Goal: Transaction & Acquisition: Subscribe to service/newsletter

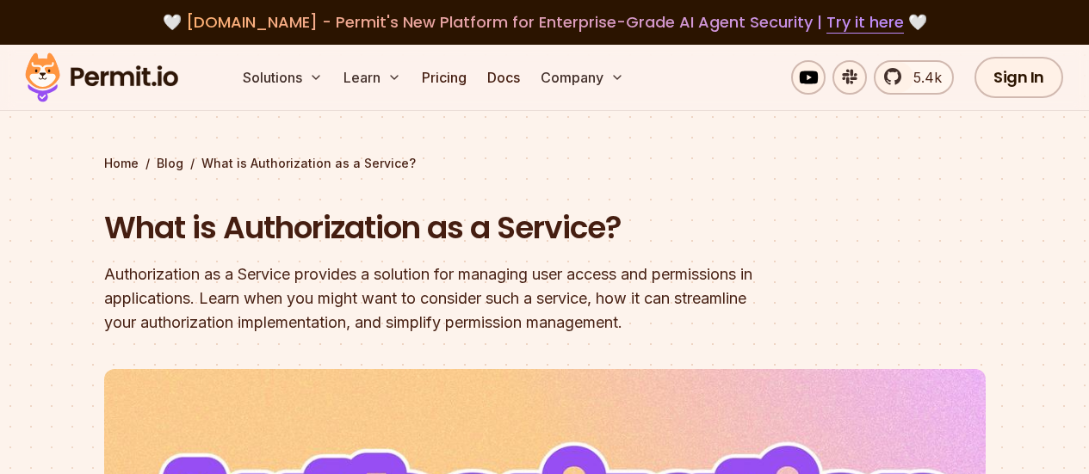
scroll to position [124, 0]
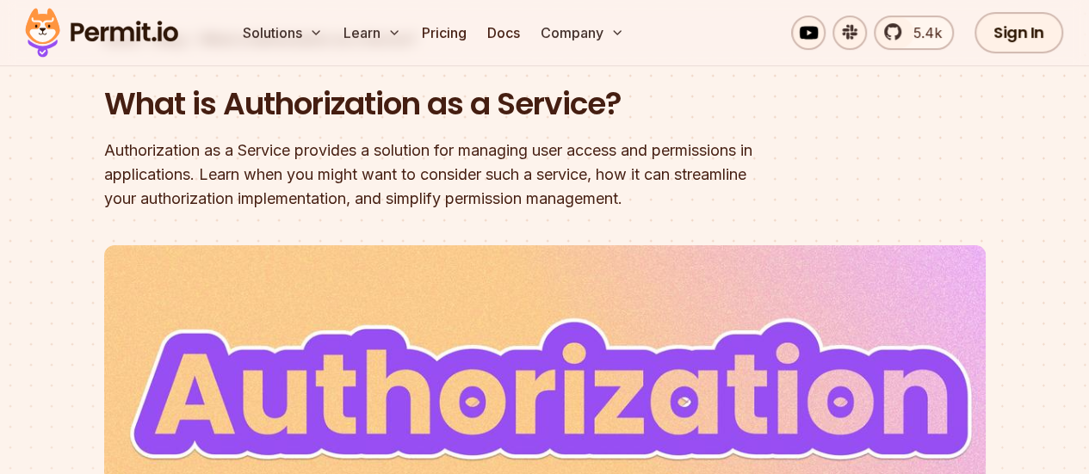
click at [231, 223] on header "What is Authorization as a Service? Authorization as a Service provides a solut…" at bounding box center [544, 458] width 881 height 751
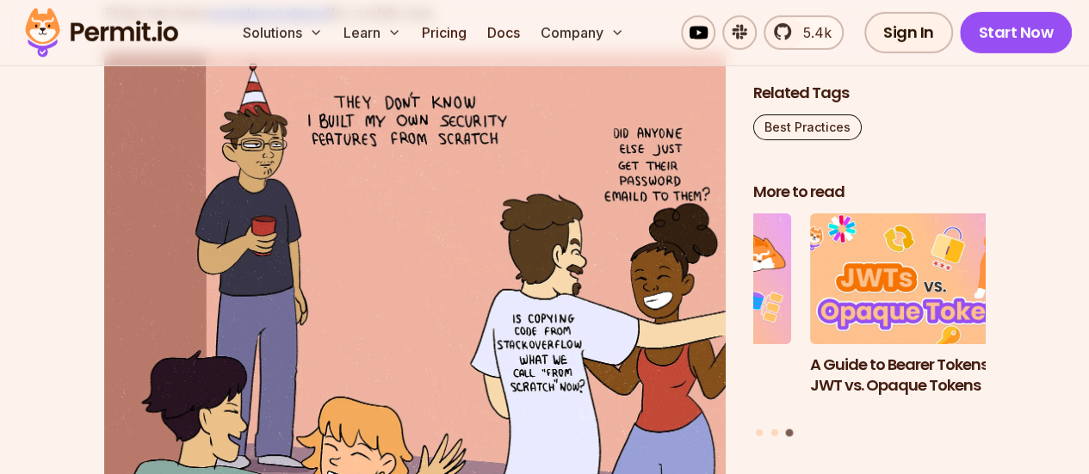
scroll to position [2792, 0]
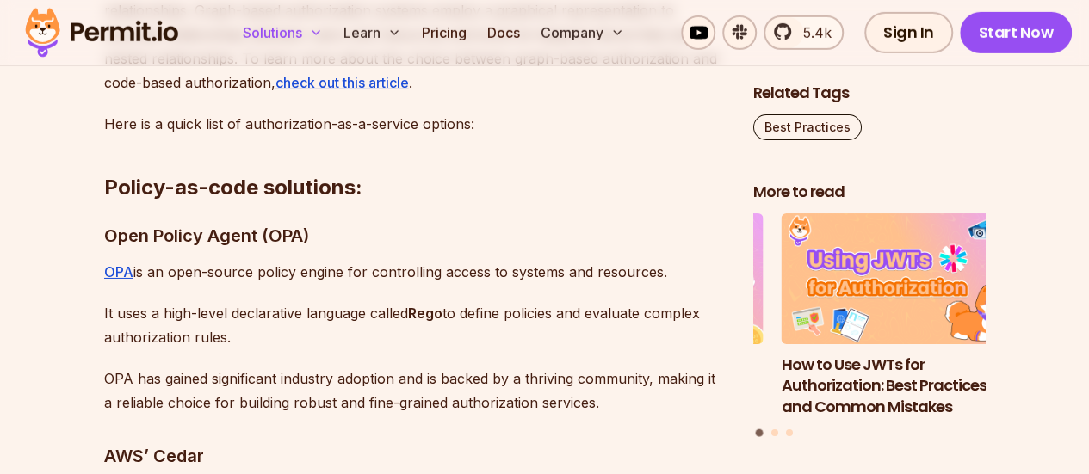
scroll to position [6113, 0]
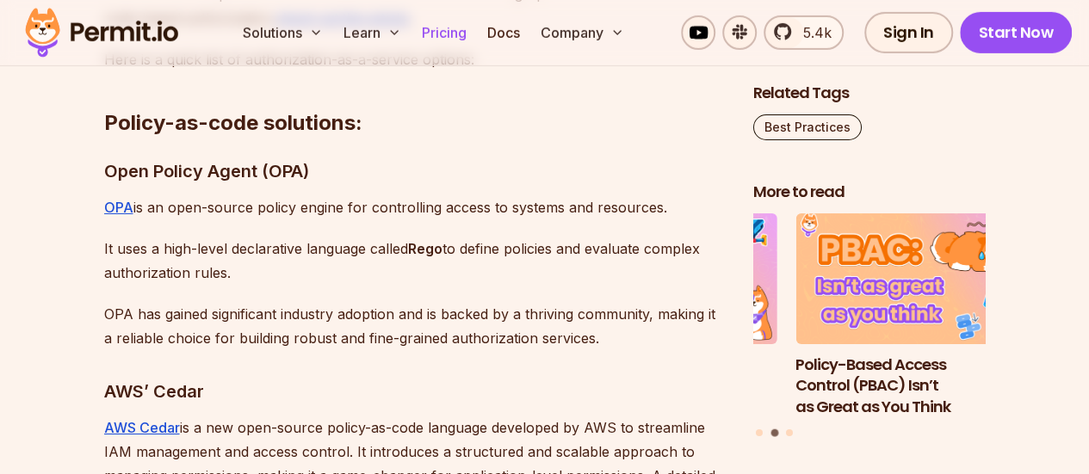
click at [446, 28] on link "Pricing" at bounding box center [444, 32] width 59 height 34
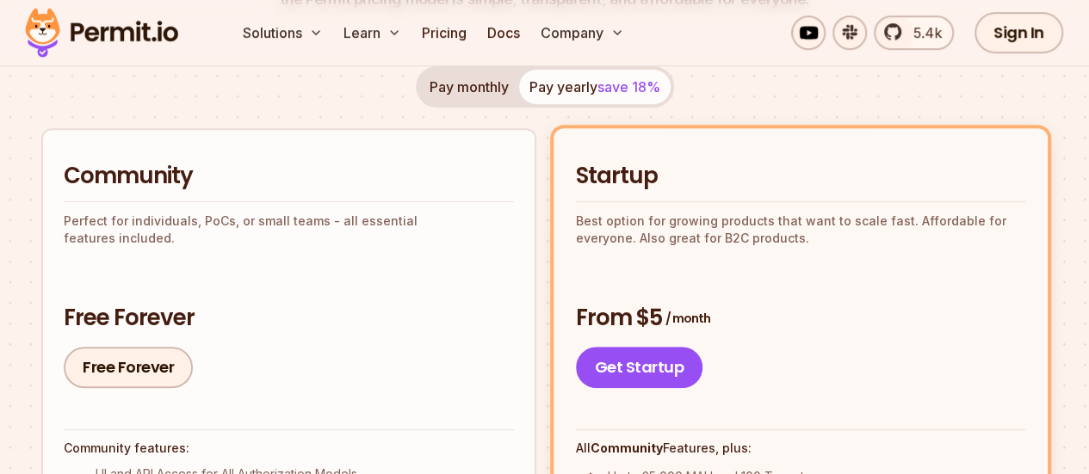
scroll to position [331, 0]
click at [181, 282] on div "Community Perfect for individuals, PoCs, or small teams - all essential feature…" at bounding box center [289, 273] width 450 height 227
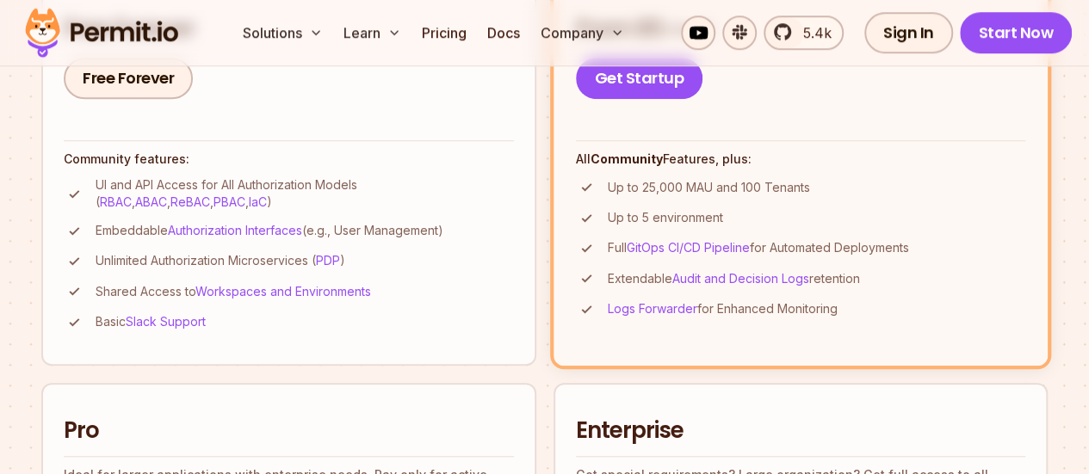
scroll to position [620, 0]
drag, startPoint x: 80, startPoint y: 175, endPoint x: 198, endPoint y: 176, distance: 117.9
click at [198, 176] on li "UI and API Access for All Authorization Models ( RBAC , ABAC , ReBAC , PBAC , I…" at bounding box center [289, 193] width 450 height 34
click at [198, 176] on p "UI and API Access for All Authorization Models ( RBAC , ABAC , ReBAC , PBAC , I…" at bounding box center [305, 193] width 418 height 34
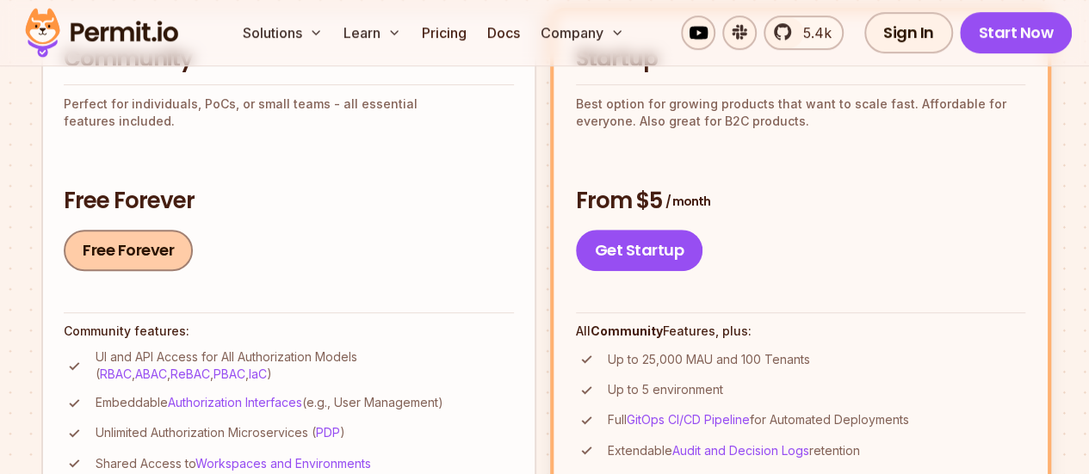
scroll to position [450, 0]
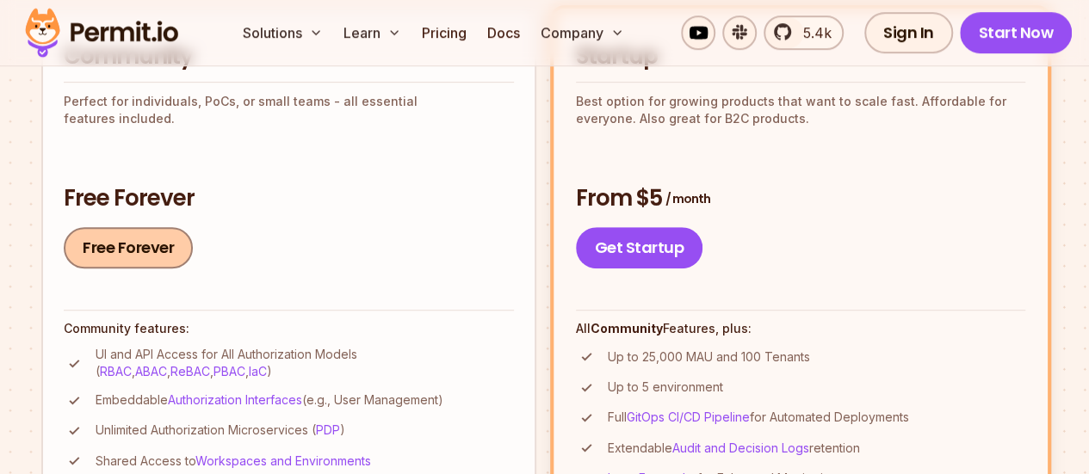
click at [123, 243] on link "Free Forever" at bounding box center [128, 247] width 129 height 41
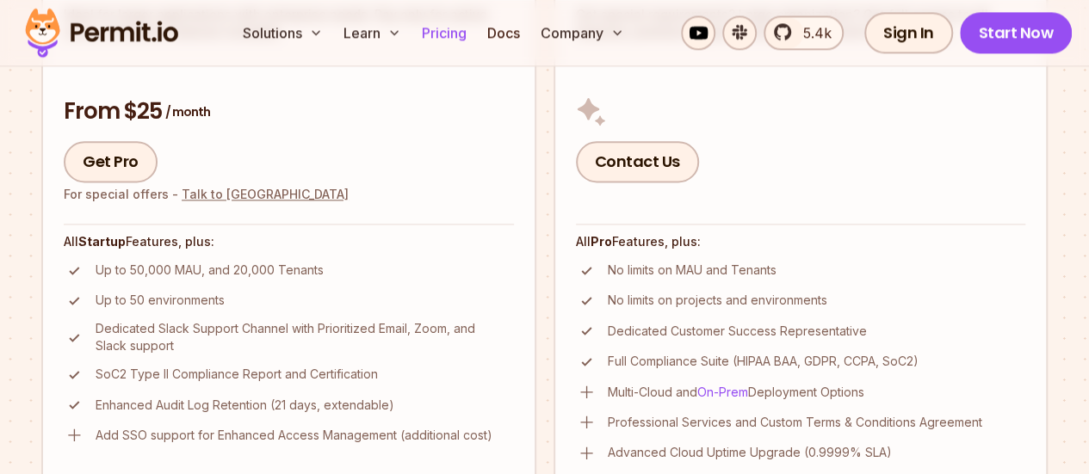
scroll to position [1081, 0]
